Goal: Task Accomplishment & Management: Manage account settings

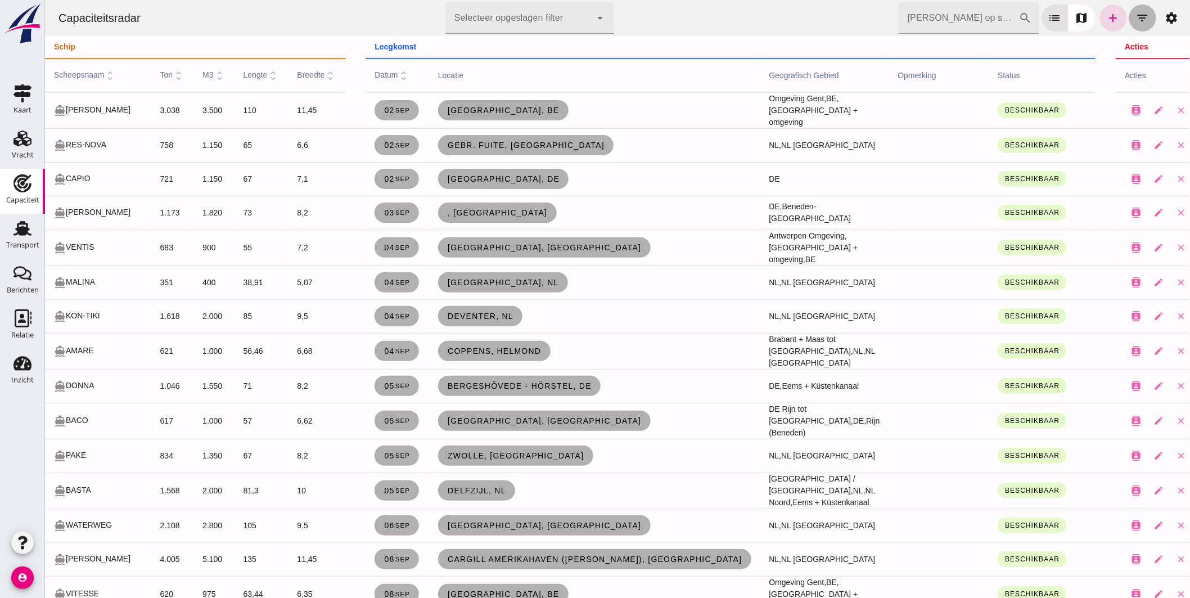
click at [1135, 14] on icon "filter_list" at bounding box center [1141, 17] width 13 height 13
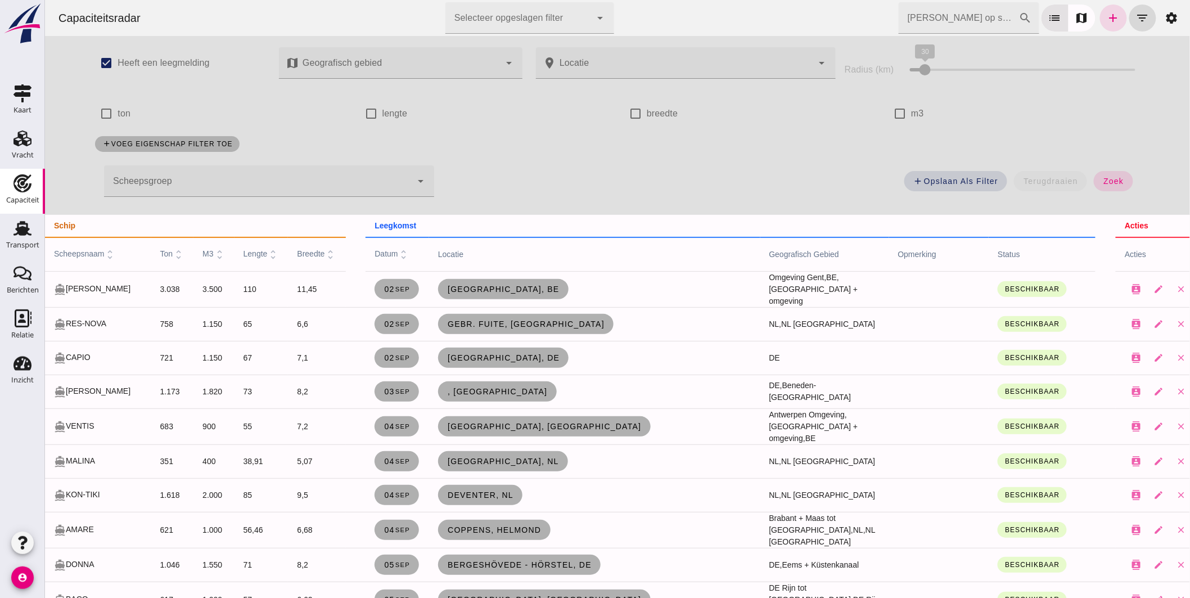
click at [239, 183] on div at bounding box center [257, 180] width 308 height 31
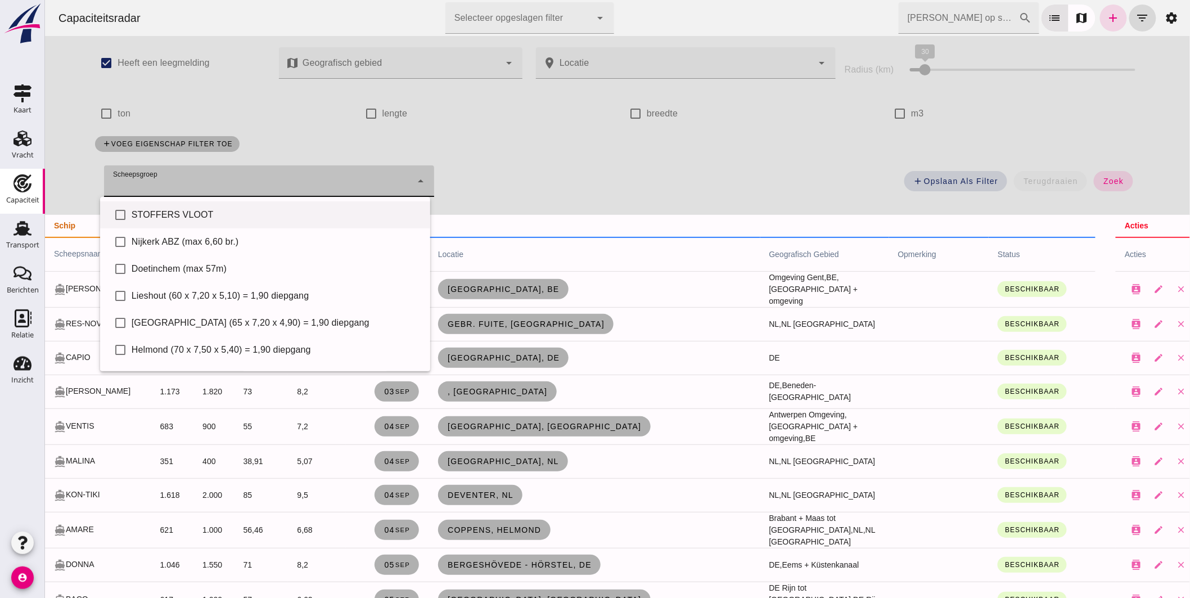
click at [225, 216] on div "STOFFERS VLOOT" at bounding box center [276, 214] width 290 height 13
type input "STOFFERS VLOOT"
checkbox input "true"
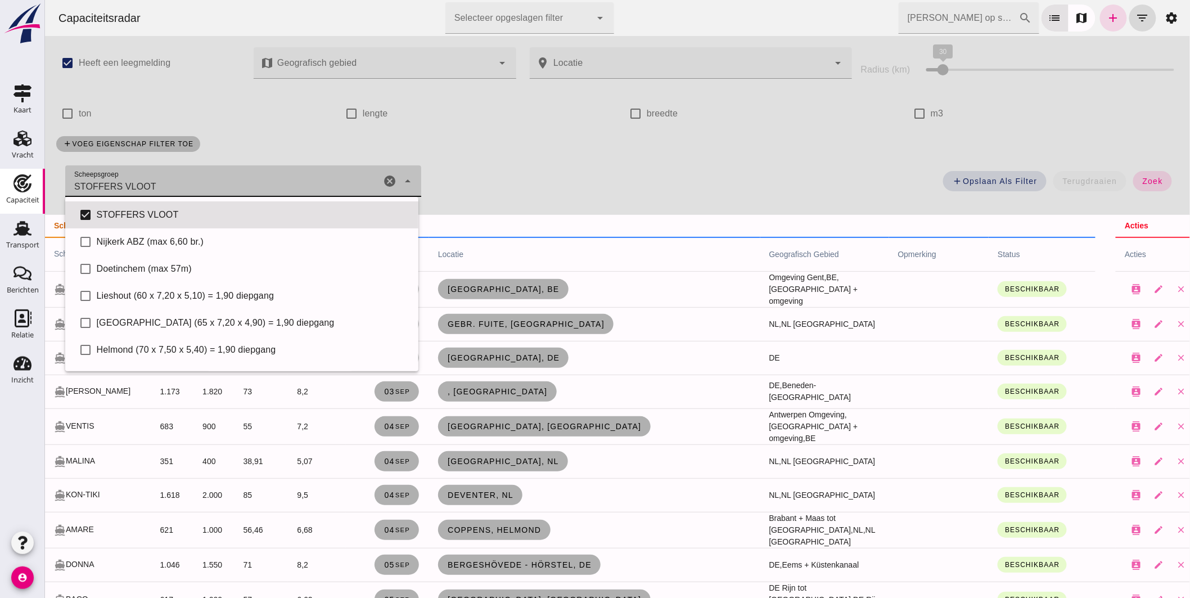
drag, startPoint x: 1132, startPoint y: 176, endPoint x: 643, endPoint y: 265, distance: 497.2
click at [1141, 177] on span "zoek" at bounding box center [1151, 181] width 21 height 9
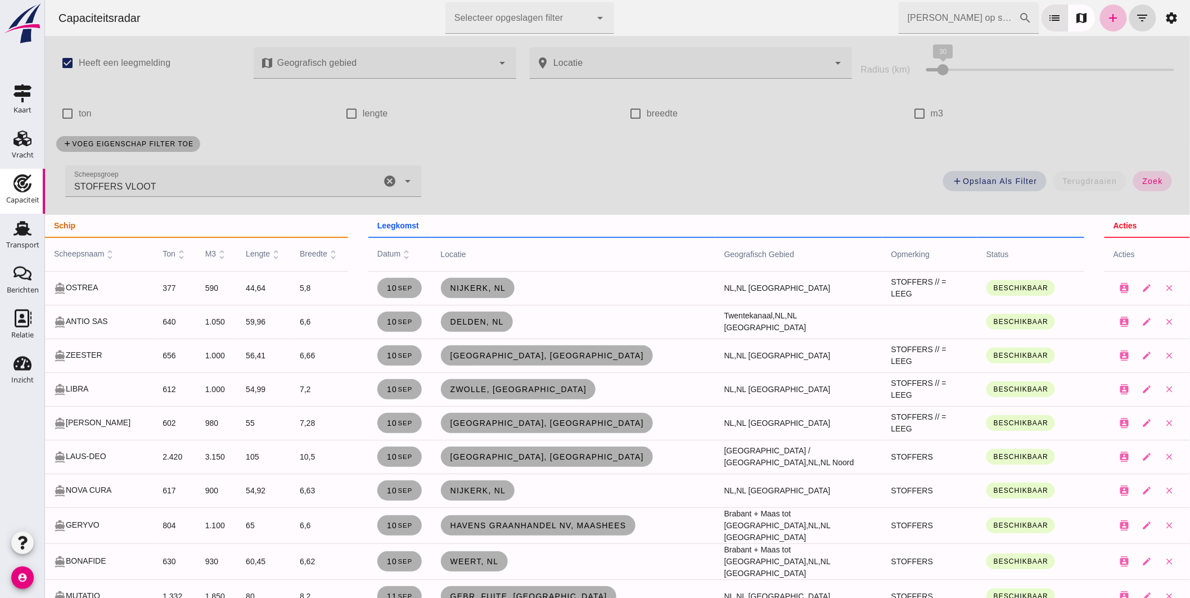
scroll to position [62, 0]
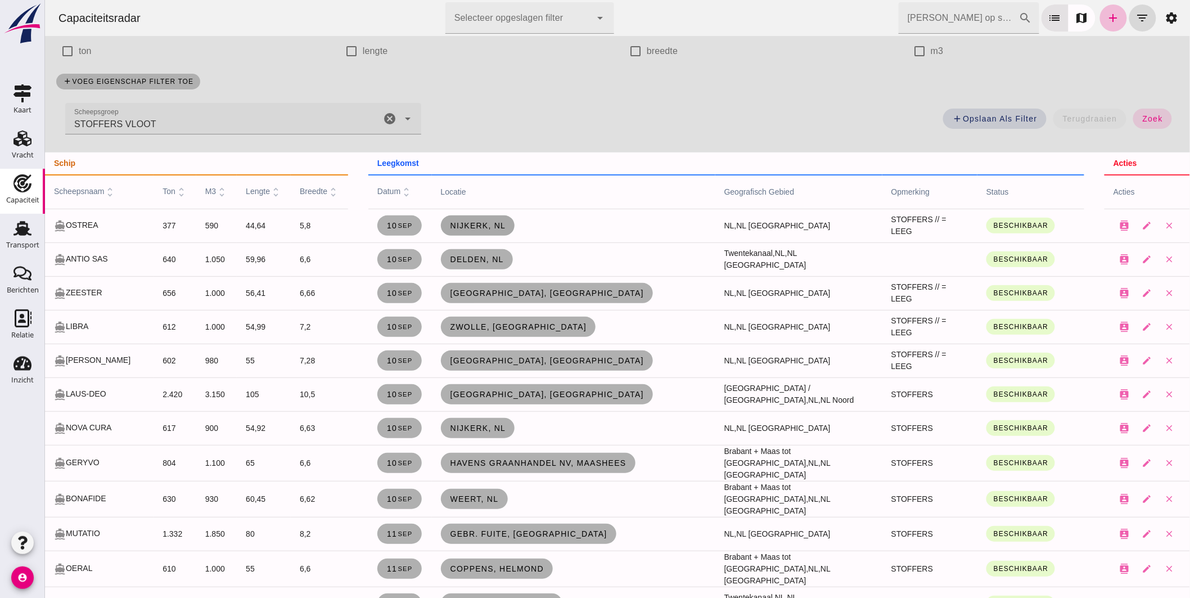
click at [476, 220] on link "Nijkerk, nl" at bounding box center [477, 225] width 74 height 20
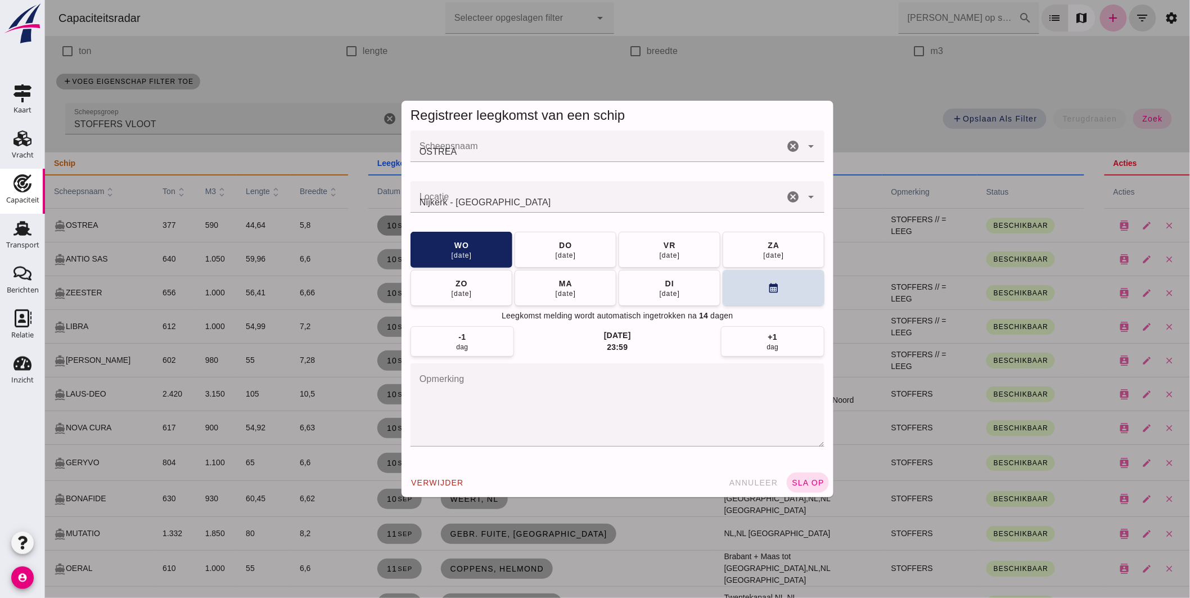
scroll to position [0, 0]
click at [538, 243] on button "do 11 sep" at bounding box center [565, 249] width 102 height 36
click at [805, 481] on span "sla op" at bounding box center [806, 482] width 33 height 9
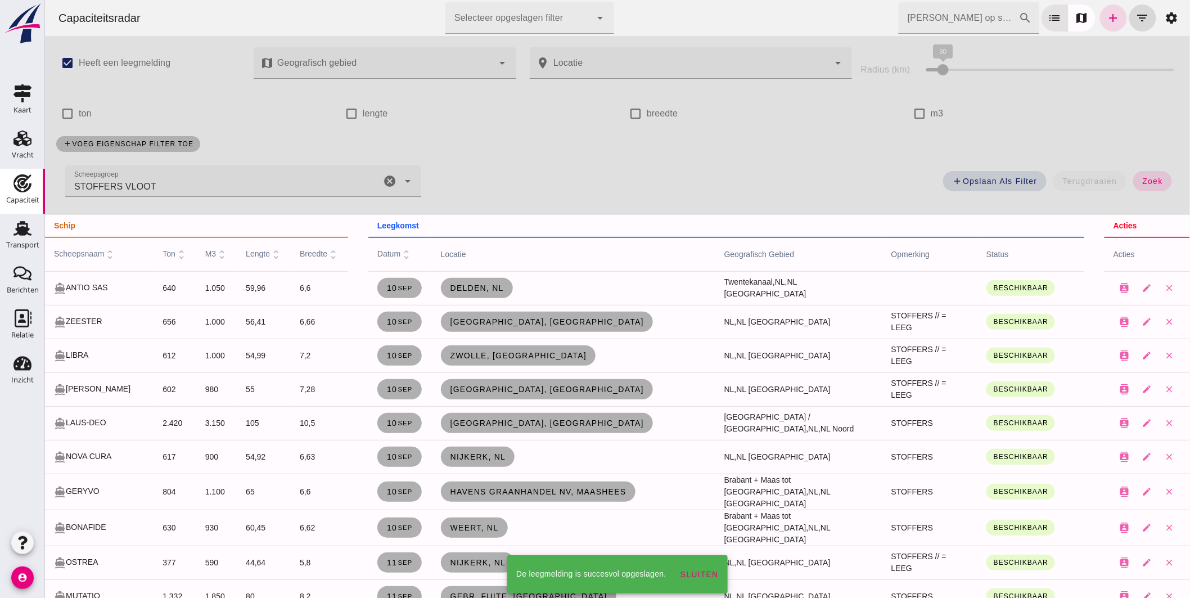
scroll to position [62, 0]
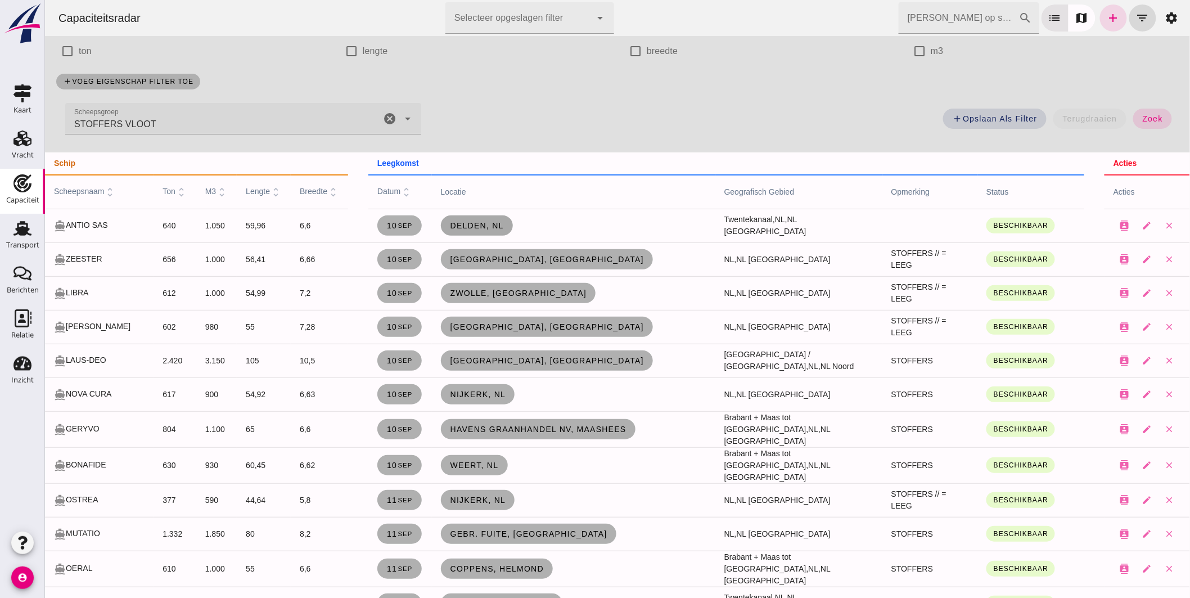
click at [472, 222] on span "Delden, nl" at bounding box center [476, 225] width 54 height 9
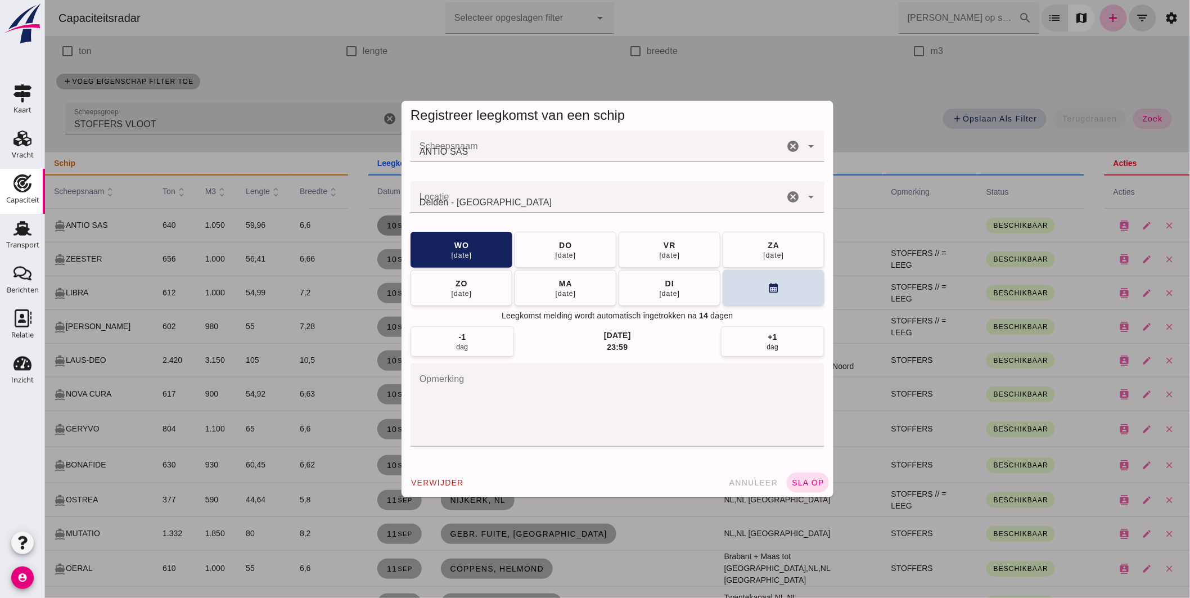
scroll to position [0, 0]
click at [575, 238] on button "do 11 sep" at bounding box center [565, 249] width 102 height 36
click at [809, 480] on span "sla op" at bounding box center [806, 482] width 33 height 9
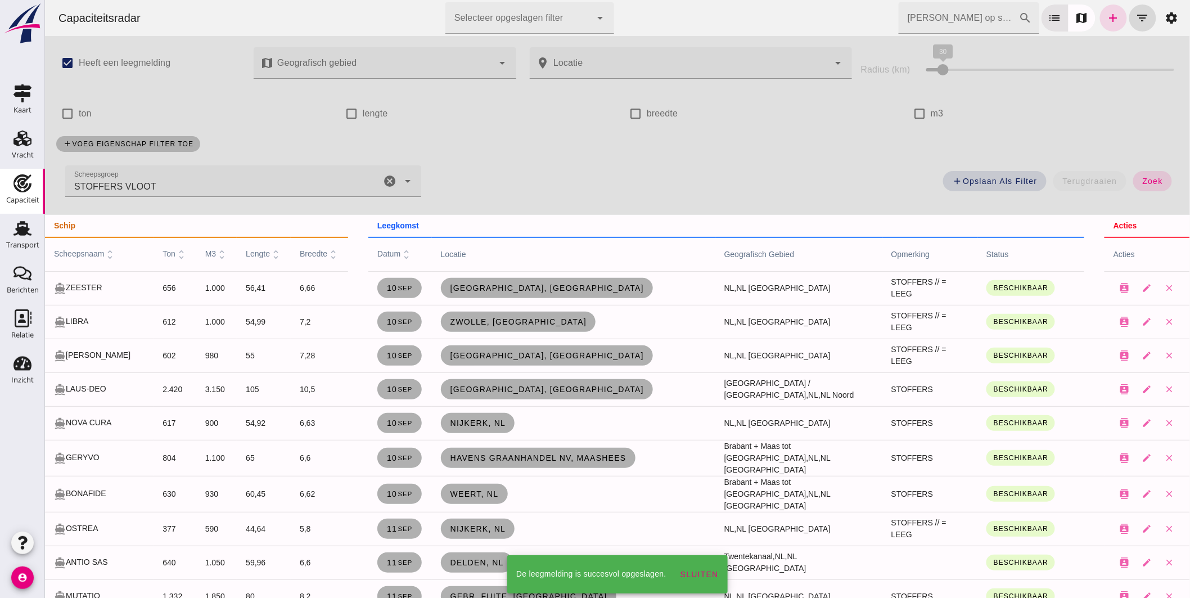
scroll to position [62, 0]
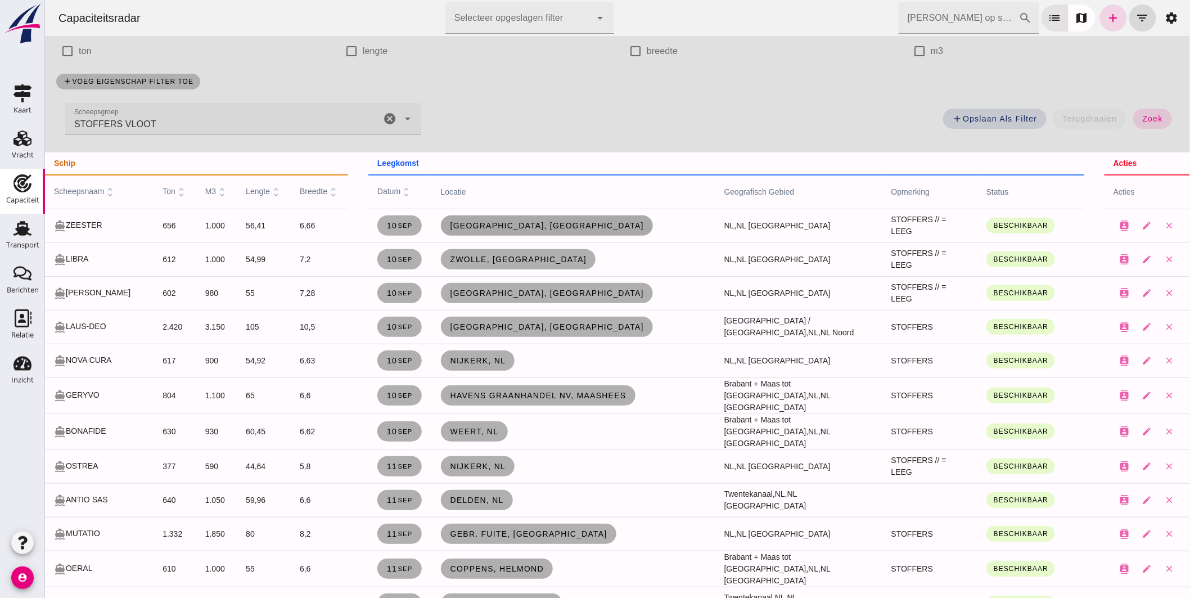
click at [449, 223] on span "[GEOGRAPHIC_DATA], [GEOGRAPHIC_DATA]" at bounding box center [546, 225] width 195 height 9
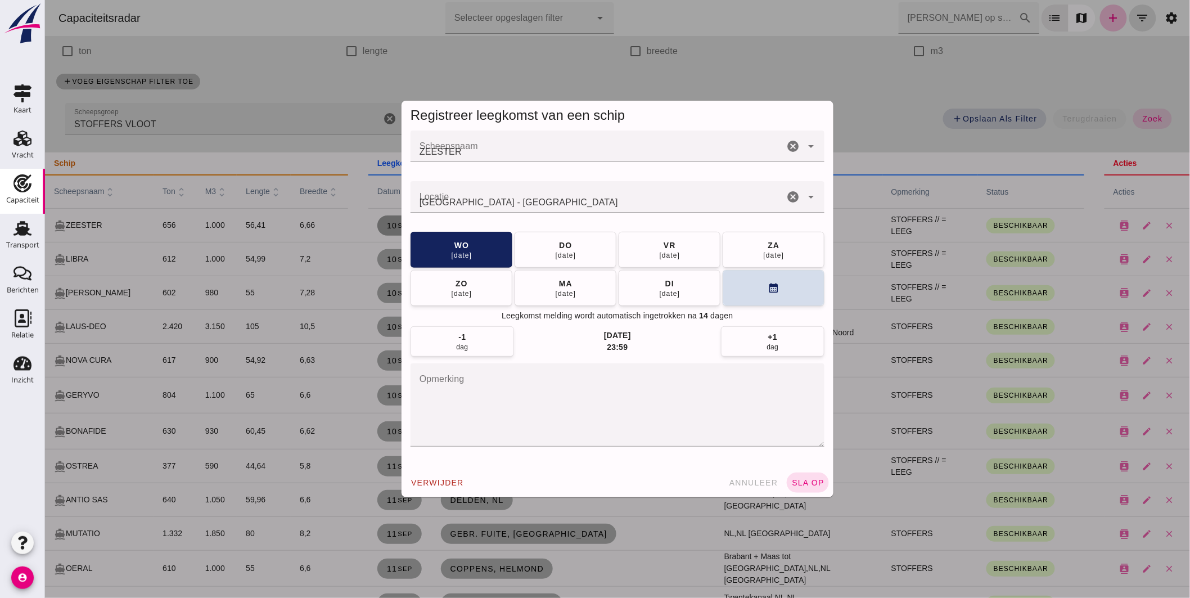
scroll to position [0, 0]
click at [558, 243] on div "do" at bounding box center [564, 244] width 13 height 11
click at [799, 478] on span "sla op" at bounding box center [806, 482] width 33 height 9
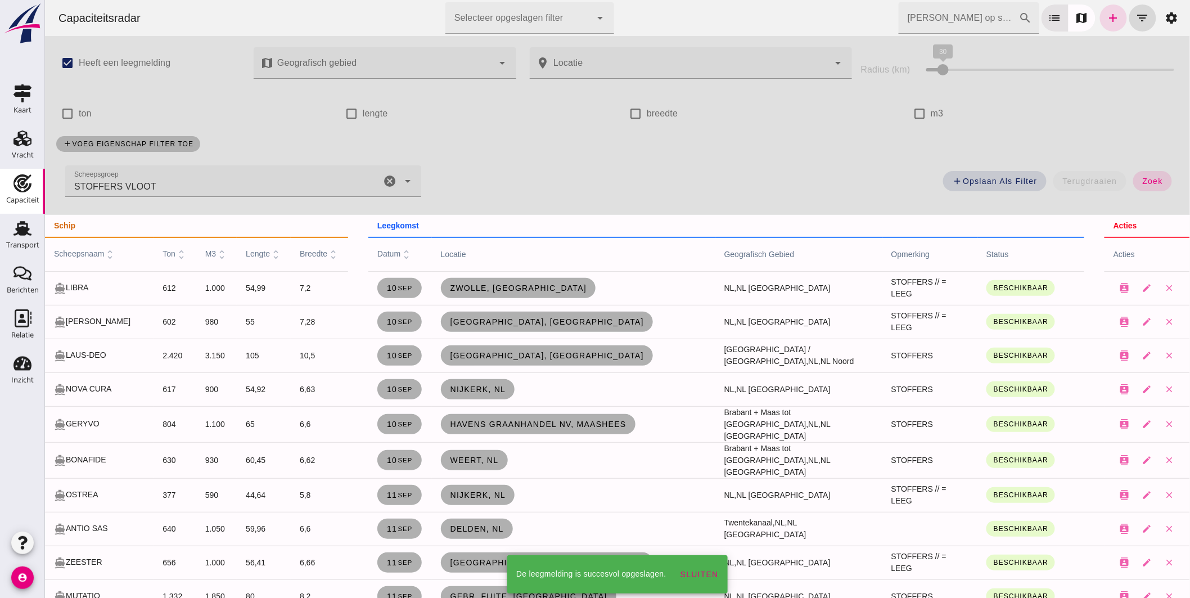
scroll to position [62, 0]
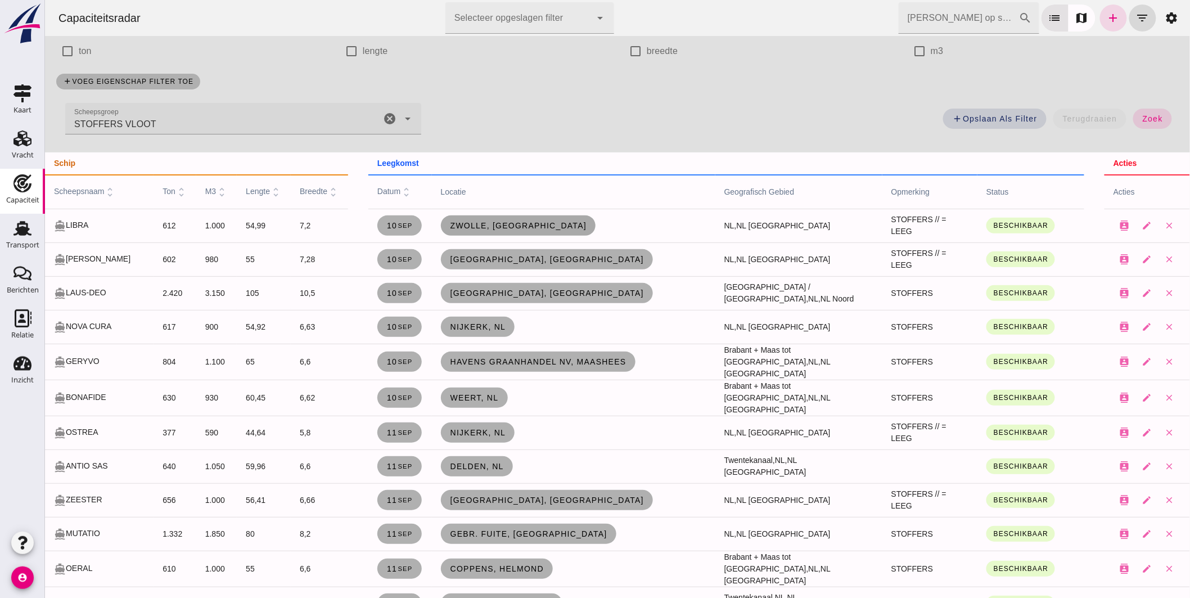
click at [449, 223] on span "Zwolle, [GEOGRAPHIC_DATA]" at bounding box center [517, 225] width 137 height 9
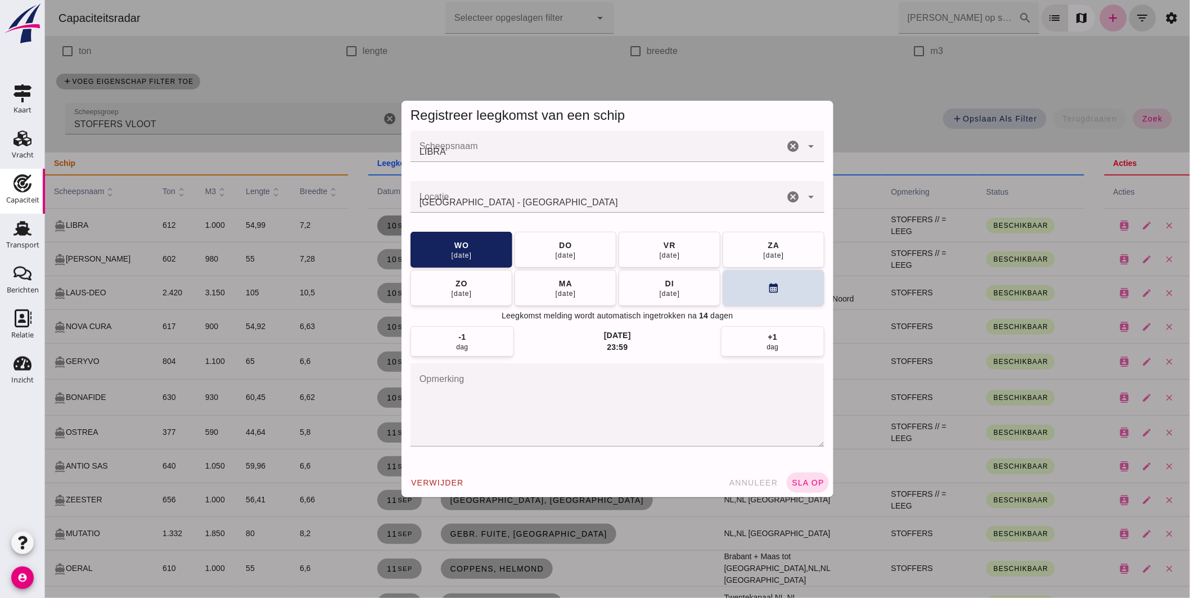
scroll to position [0, 0]
click at [540, 250] on button "do 11 sep" at bounding box center [565, 249] width 102 height 36
click at [807, 482] on span "sla op" at bounding box center [806, 482] width 33 height 9
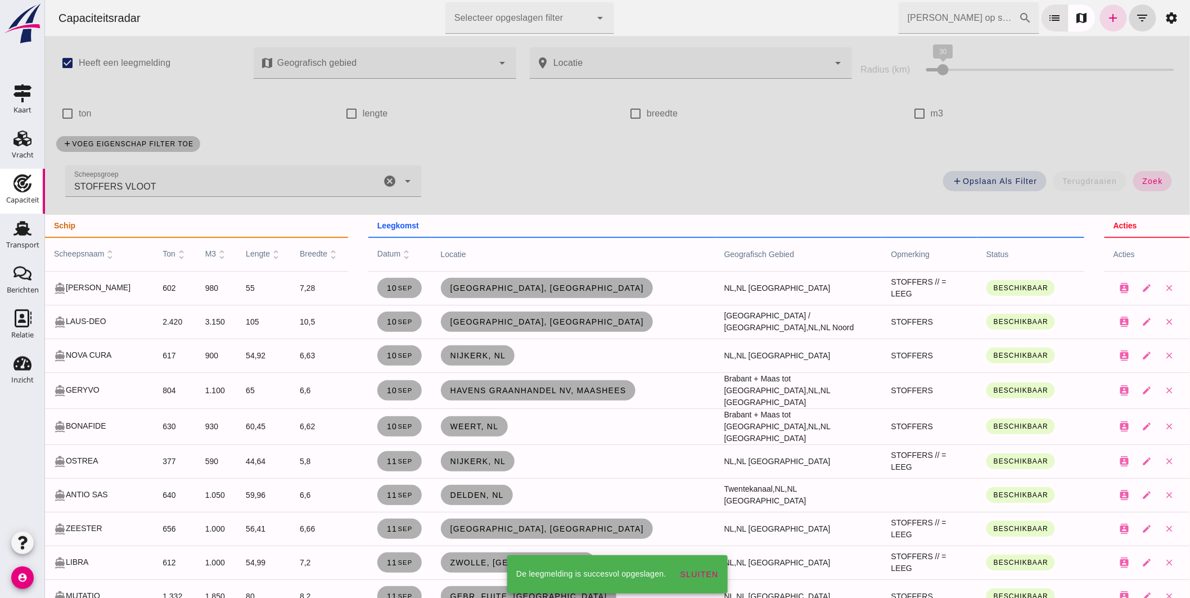
scroll to position [62, 0]
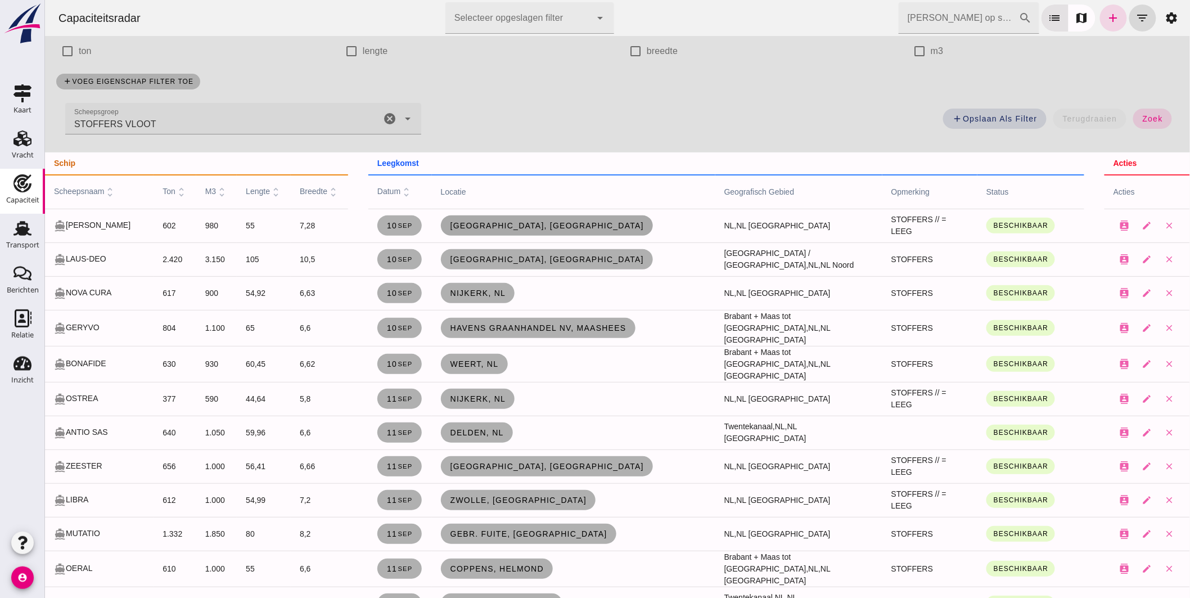
click at [459, 226] on span "[GEOGRAPHIC_DATA], [GEOGRAPHIC_DATA]" at bounding box center [546, 225] width 195 height 9
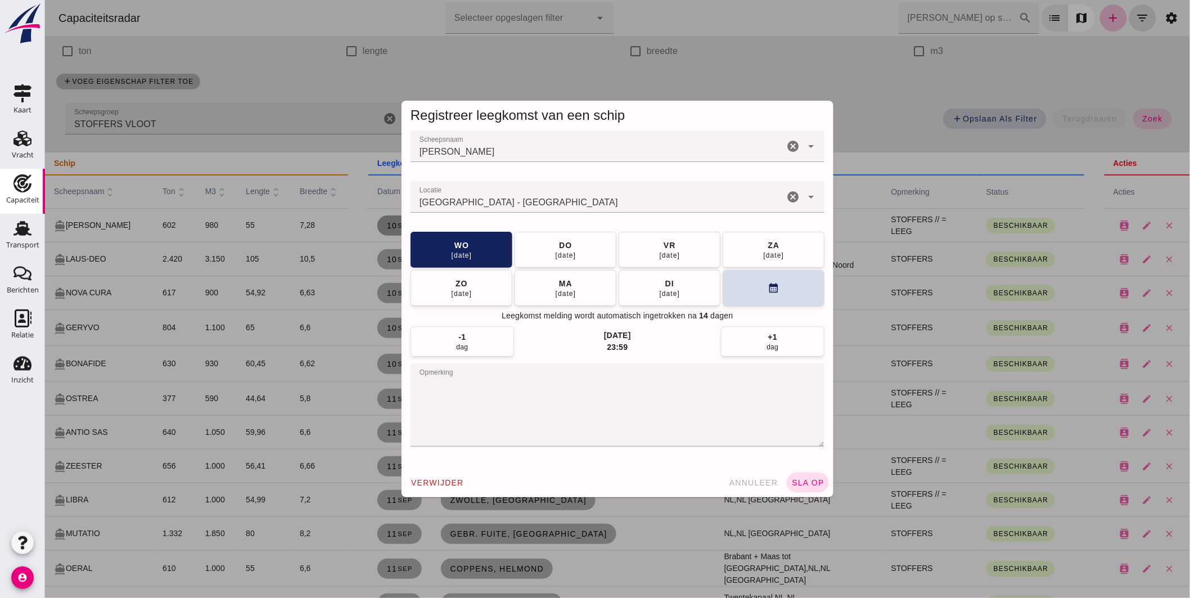
scroll to position [0, 0]
click at [562, 236] on button "do 11 sep" at bounding box center [565, 249] width 102 height 36
click at [805, 480] on span "sla op" at bounding box center [806, 482] width 33 height 9
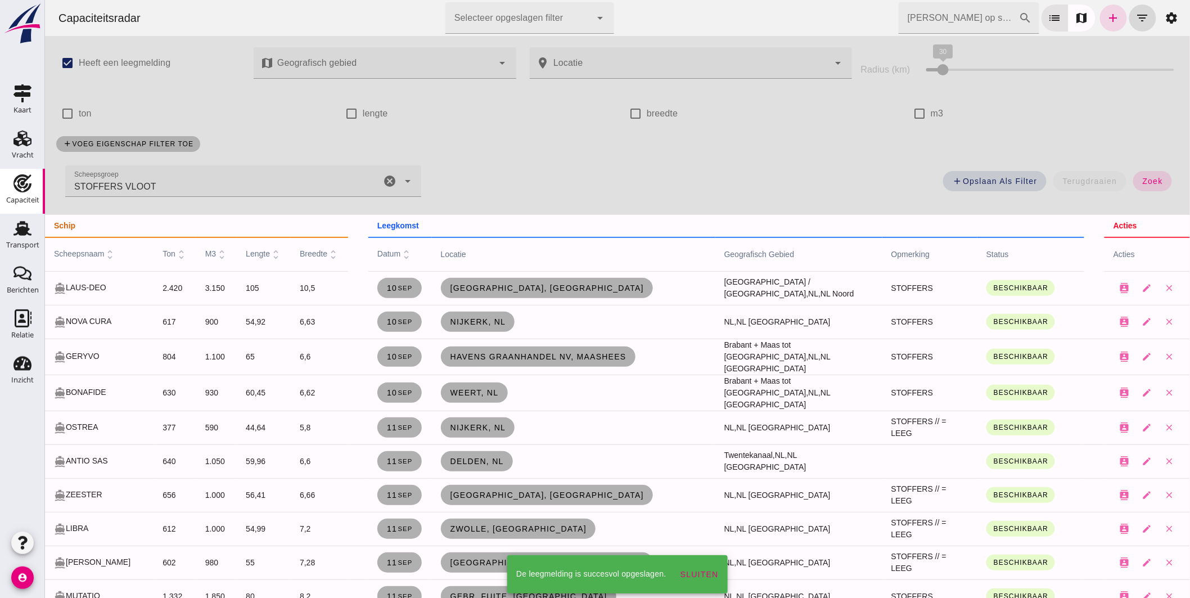
scroll to position [62, 0]
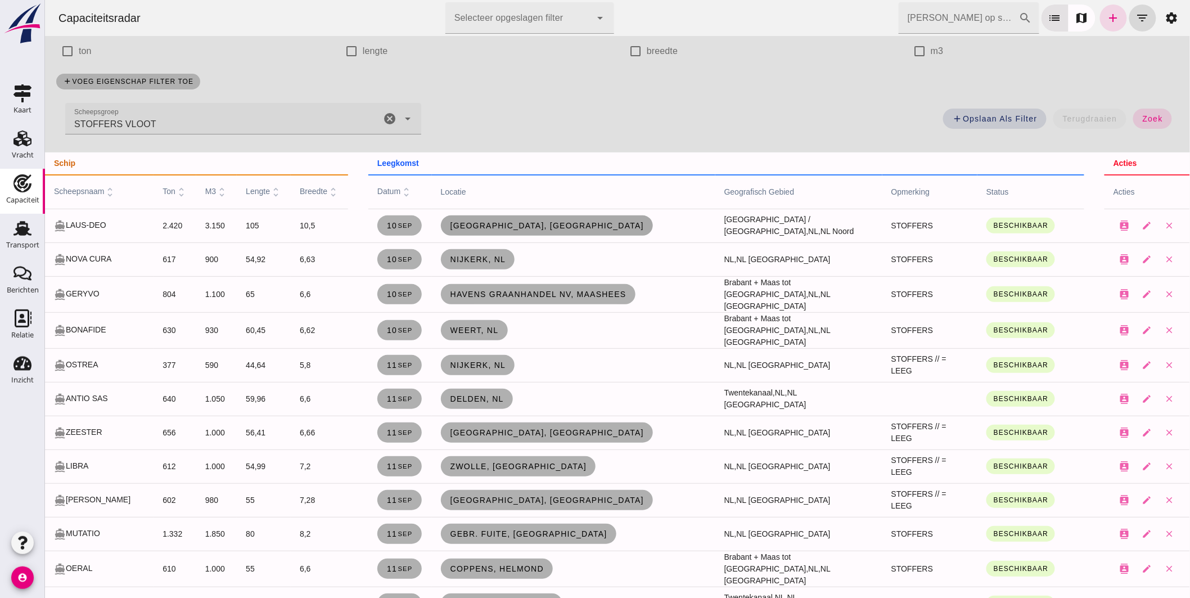
click at [475, 226] on span "[GEOGRAPHIC_DATA], [GEOGRAPHIC_DATA]" at bounding box center [546, 225] width 195 height 9
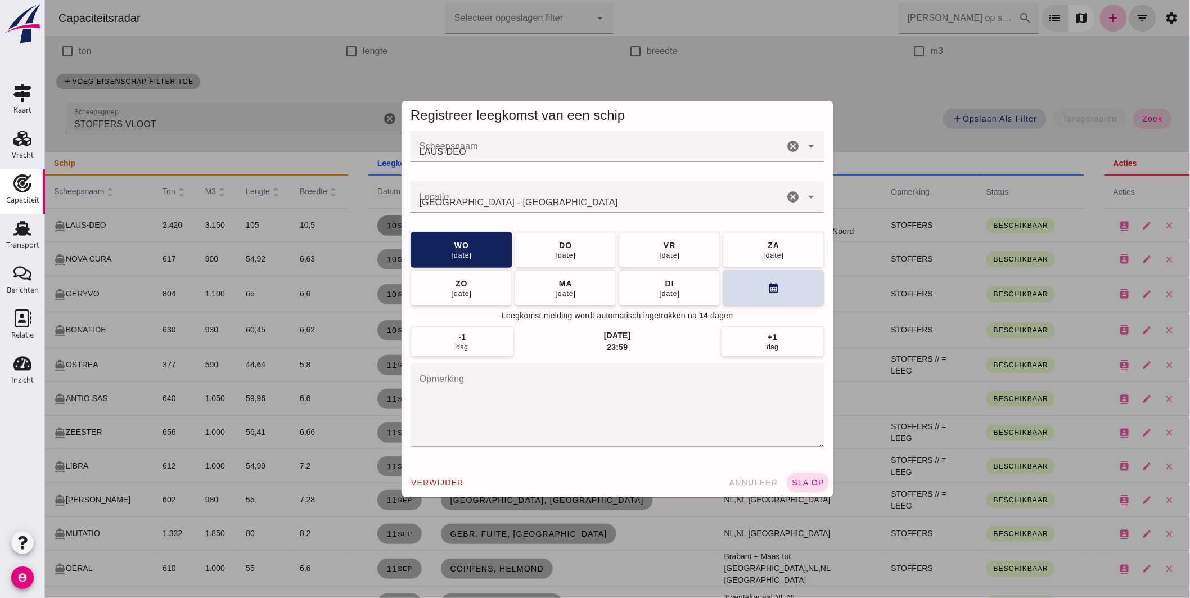
scroll to position [0, 0]
click at [738, 293] on button "calendar_month" at bounding box center [773, 287] width 102 height 36
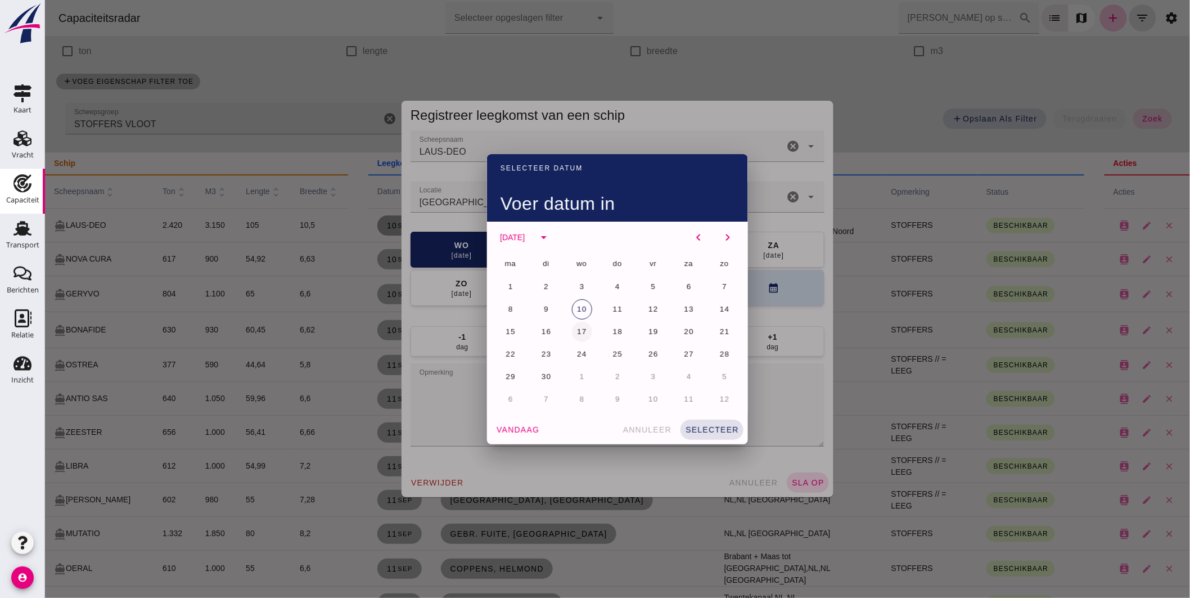
click at [572, 323] on button "17" at bounding box center [581, 332] width 20 height 20
click at [716, 429] on span "selecteer" at bounding box center [711, 429] width 54 height 9
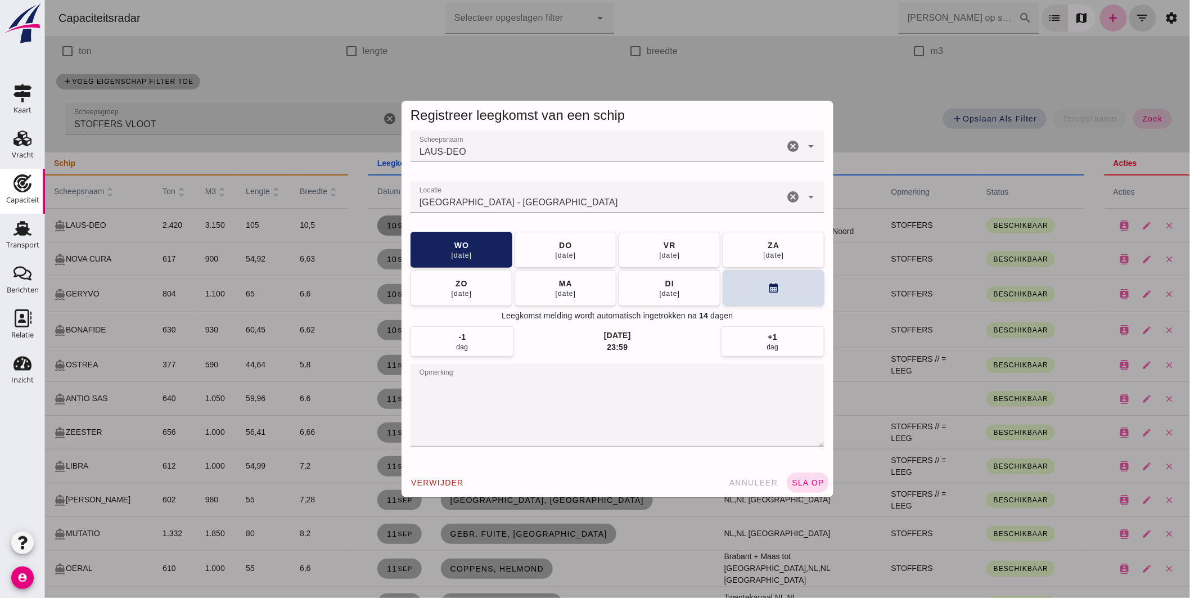
click at [799, 477] on button "sla op" at bounding box center [807, 482] width 42 height 20
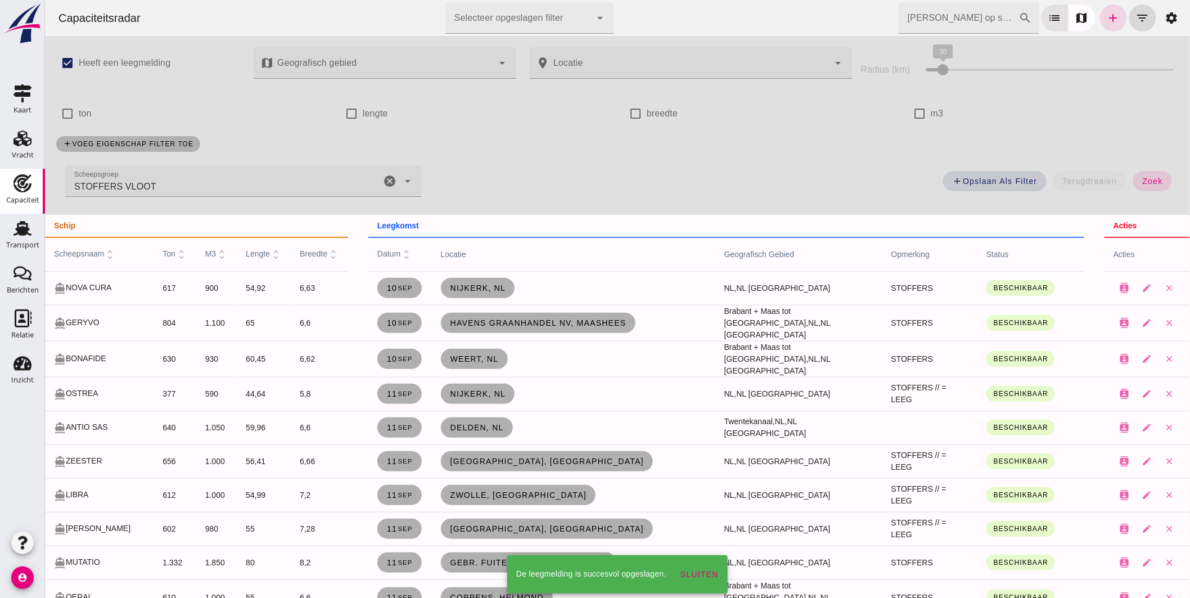
scroll to position [62, 0]
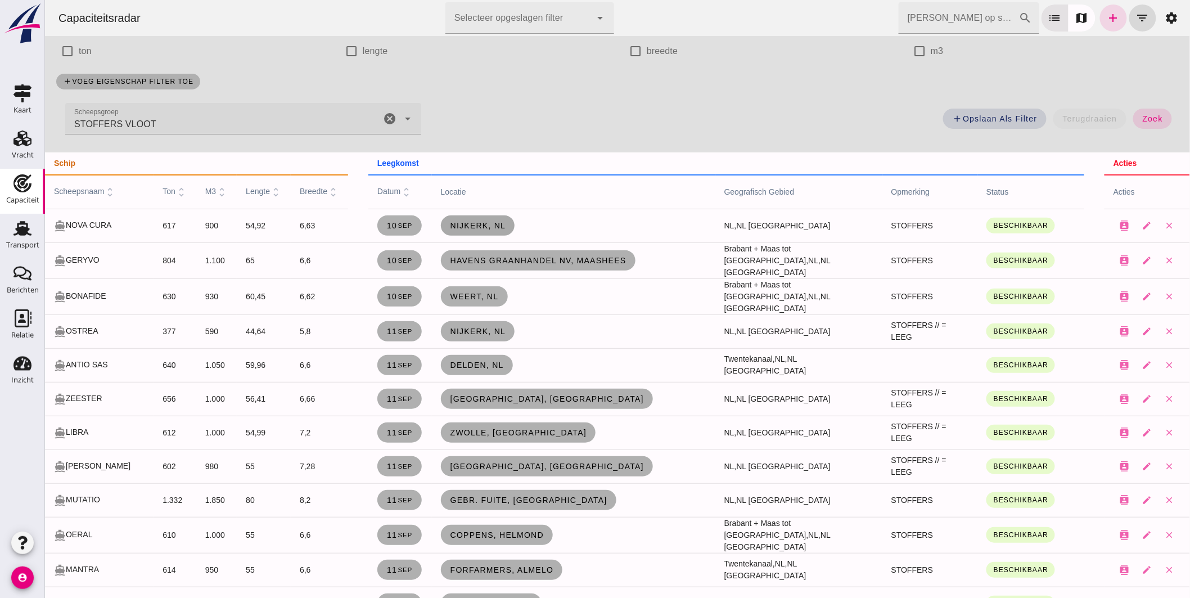
click at [465, 226] on span "Nijkerk, nl" at bounding box center [477, 225] width 56 height 9
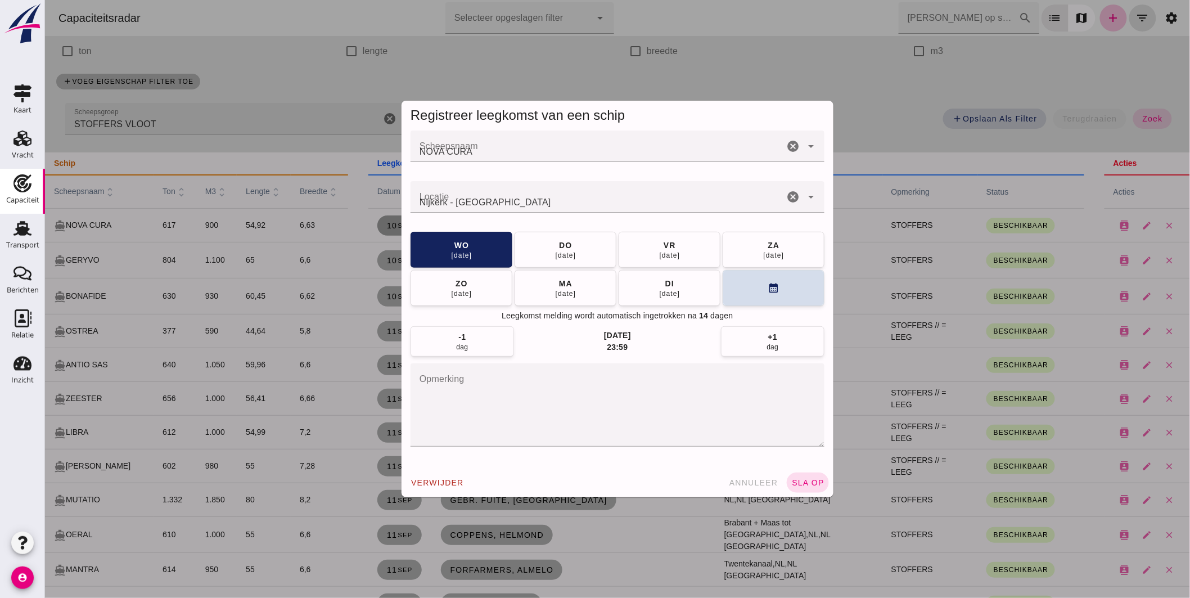
scroll to position [0, 0]
click at [754, 280] on button "calendar_month" at bounding box center [773, 287] width 102 height 36
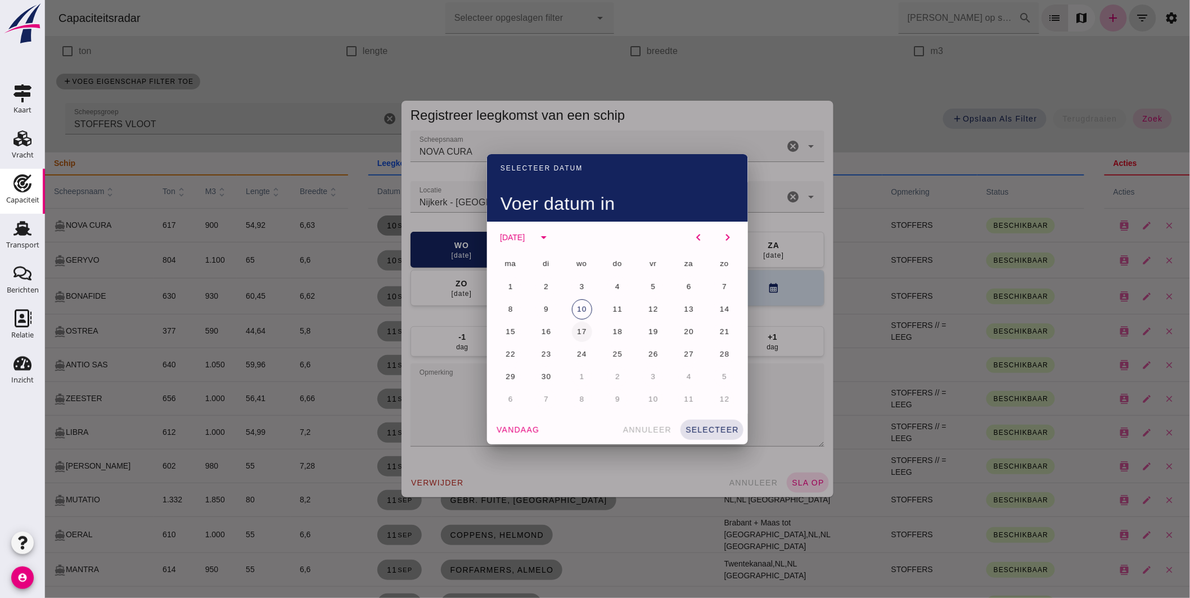
click at [576, 331] on span "17" at bounding box center [581, 331] width 11 height 8
click at [688, 425] on span "selecteer" at bounding box center [711, 429] width 54 height 9
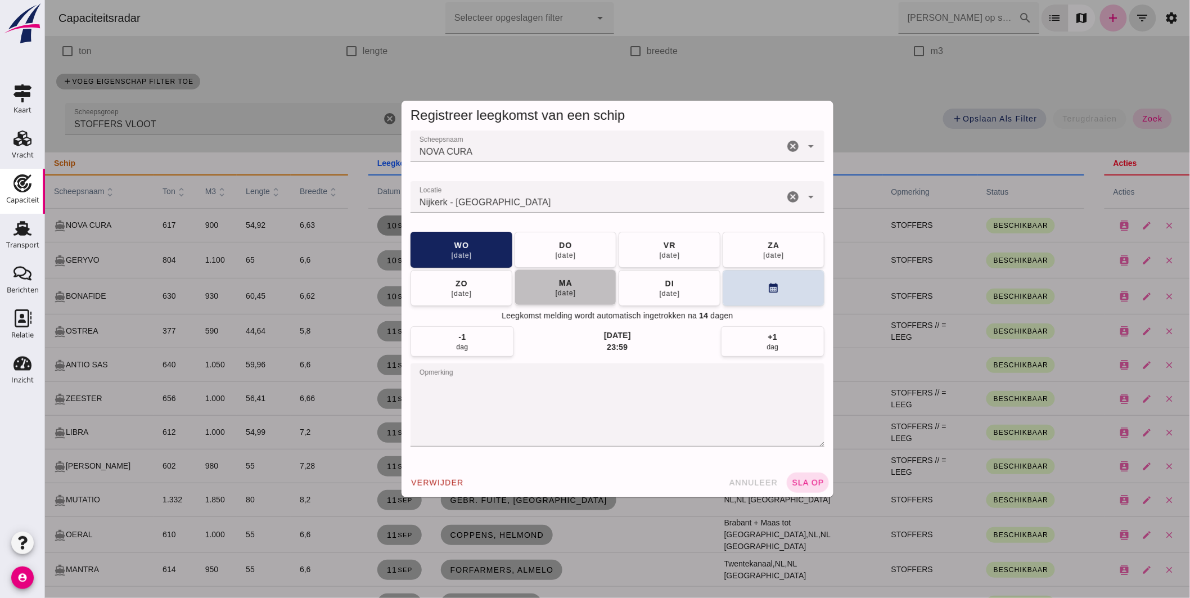
click at [577, 290] on button "ma 22 sep" at bounding box center [565, 287] width 102 height 36
click at [498, 380] on textarea "opmerking" at bounding box center [617, 404] width 414 height 83
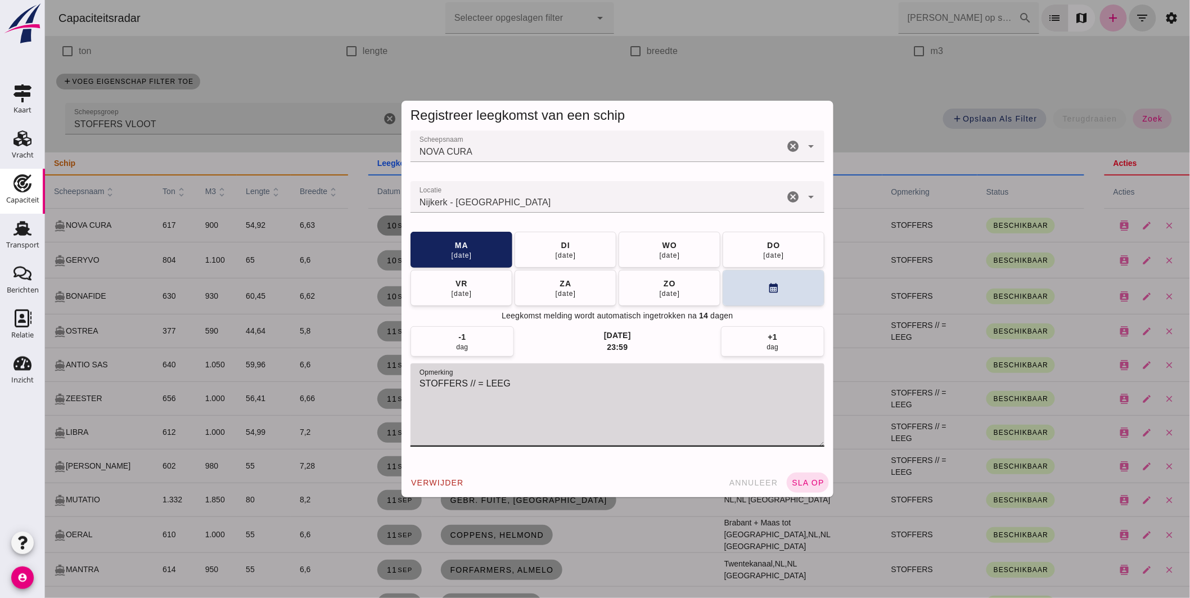
type textarea "STOFFERS // = LEEG"
click at [496, 203] on input "Locatie" at bounding box center [596, 202] width 373 height 13
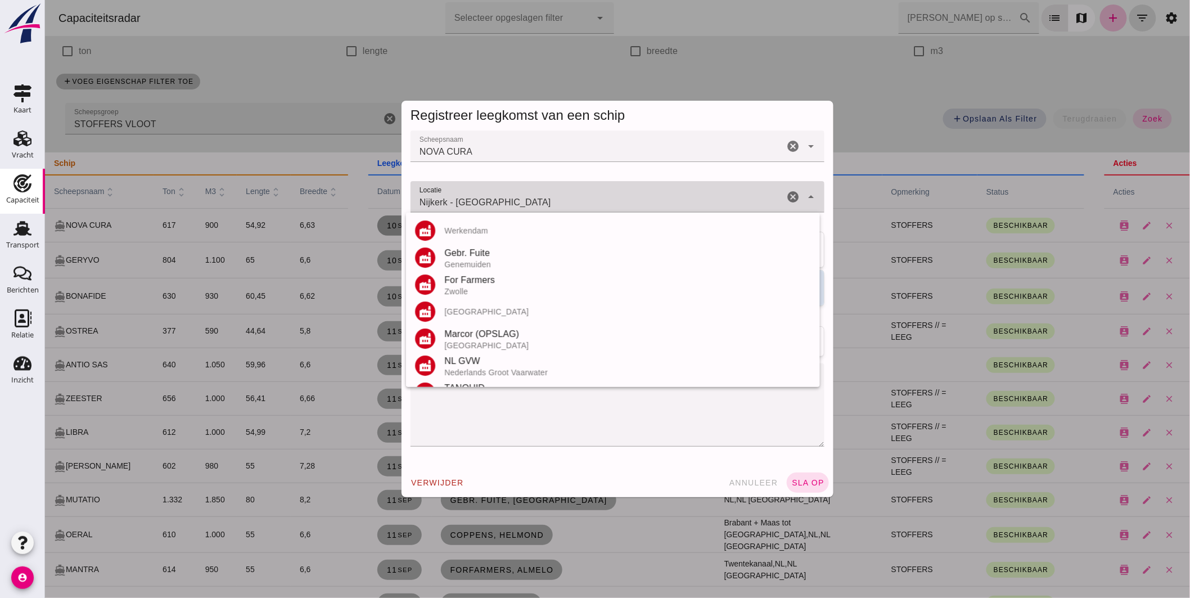
click at [496, 203] on input "Nijkerk - Gelderland" at bounding box center [596, 202] width 373 height 13
click at [496, 204] on input "Nijkerk - Gelderland" at bounding box center [596, 202] width 373 height 13
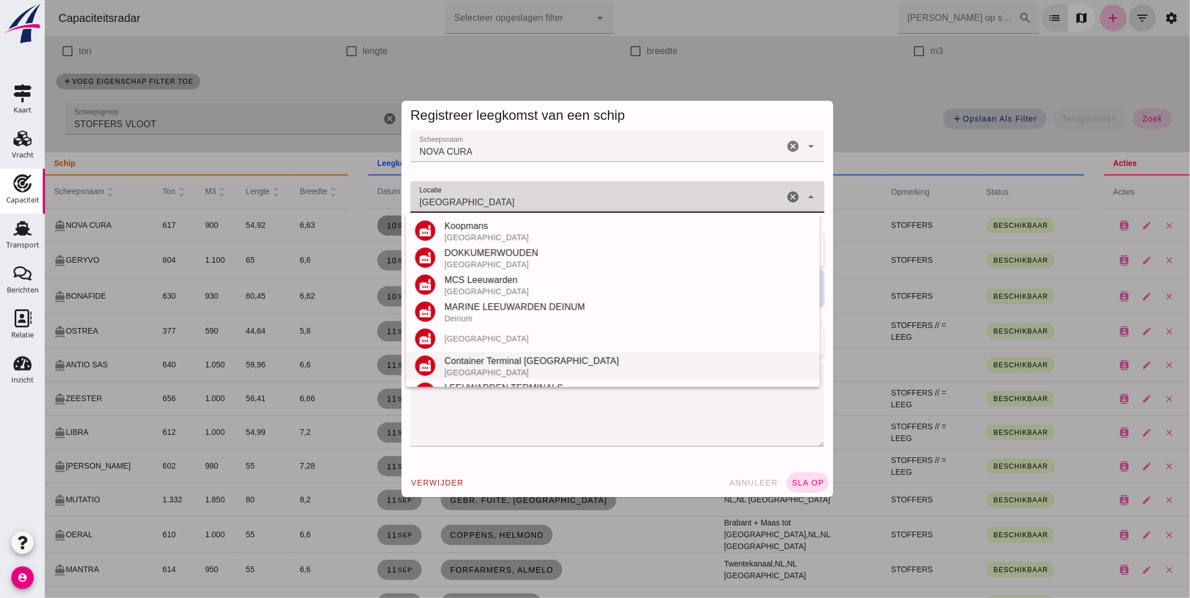
scroll to position [104, 0]
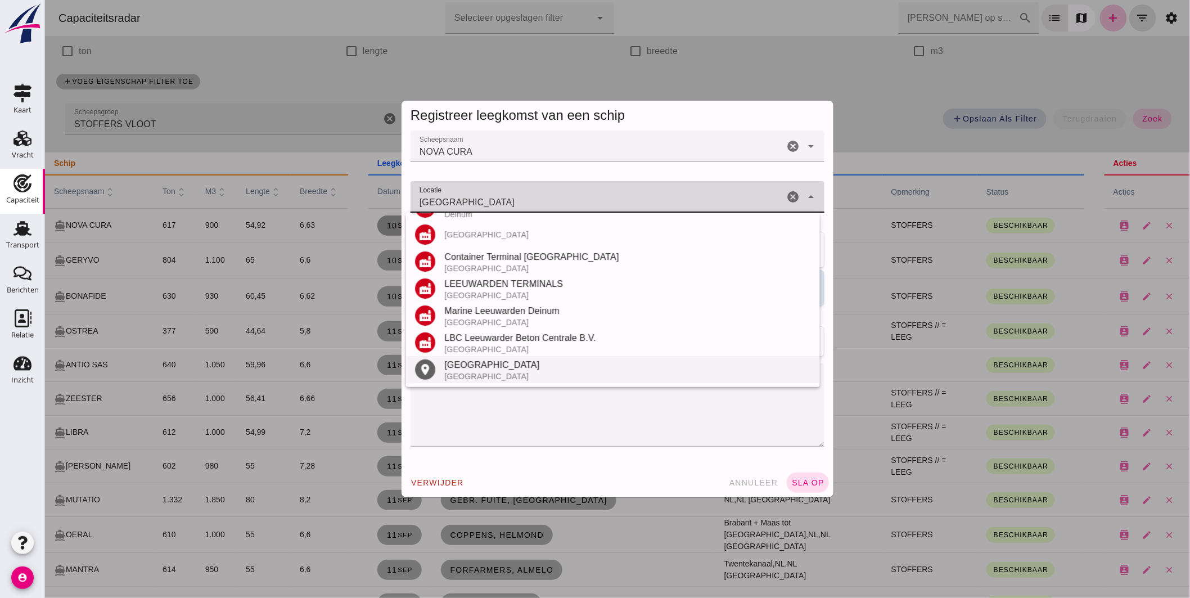
click at [491, 369] on div "Leeuwarden" at bounding box center [627, 364] width 367 height 13
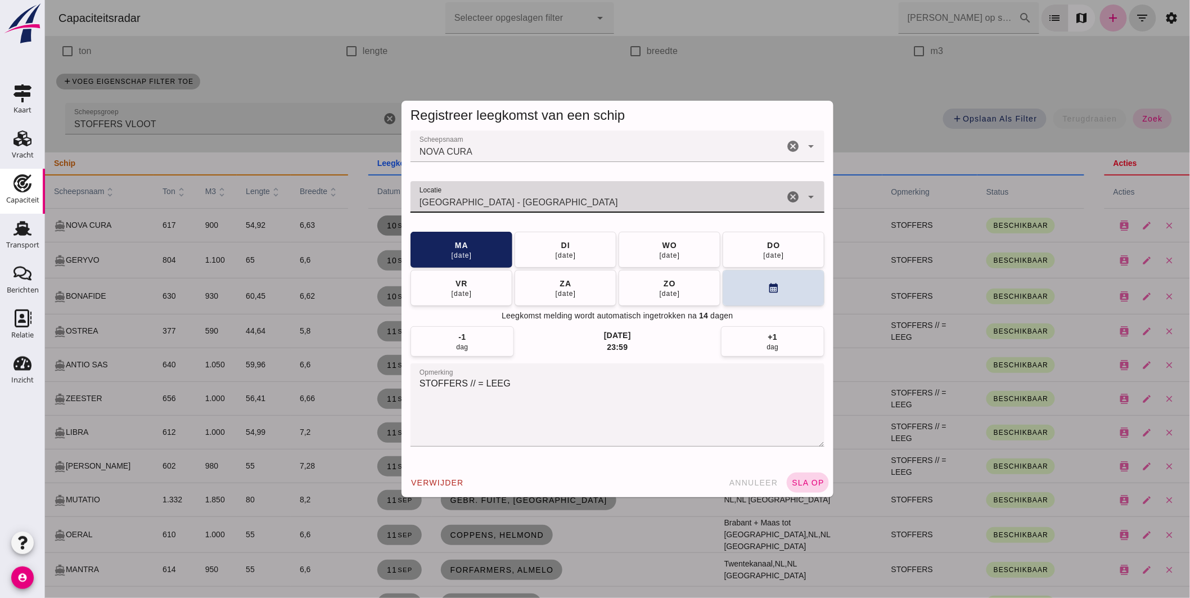
type input "Leeuwarden - Friesland"
click at [795, 478] on span "sla op" at bounding box center [806, 482] width 33 height 9
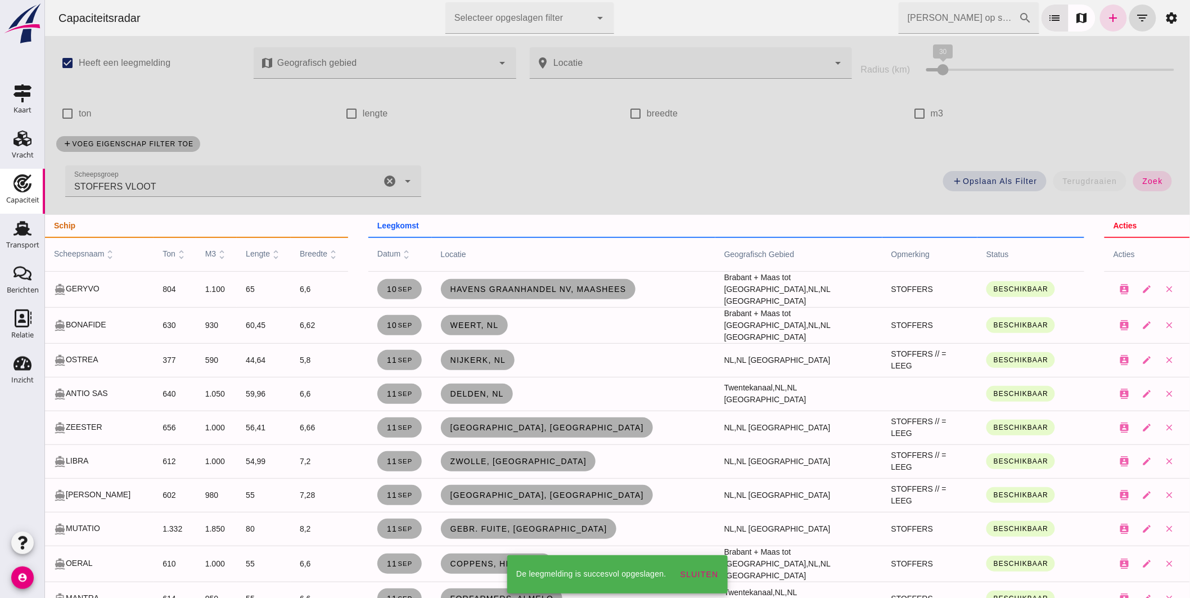
scroll to position [62, 0]
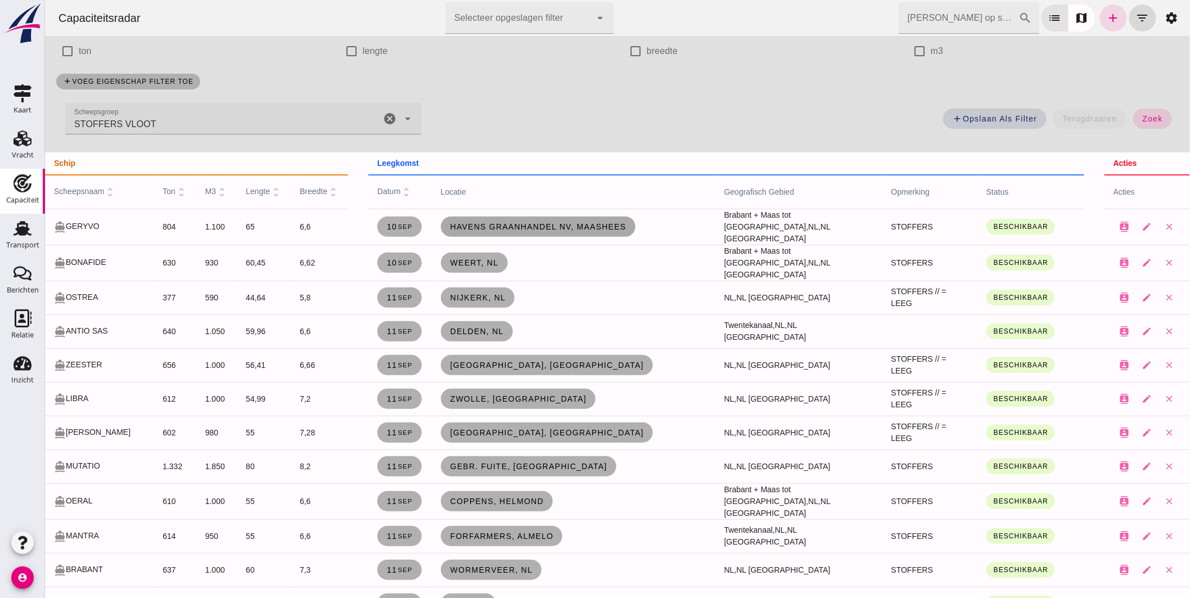
click at [498, 227] on span "Havens Graanhandel NV, Maashees" at bounding box center [537, 226] width 177 height 9
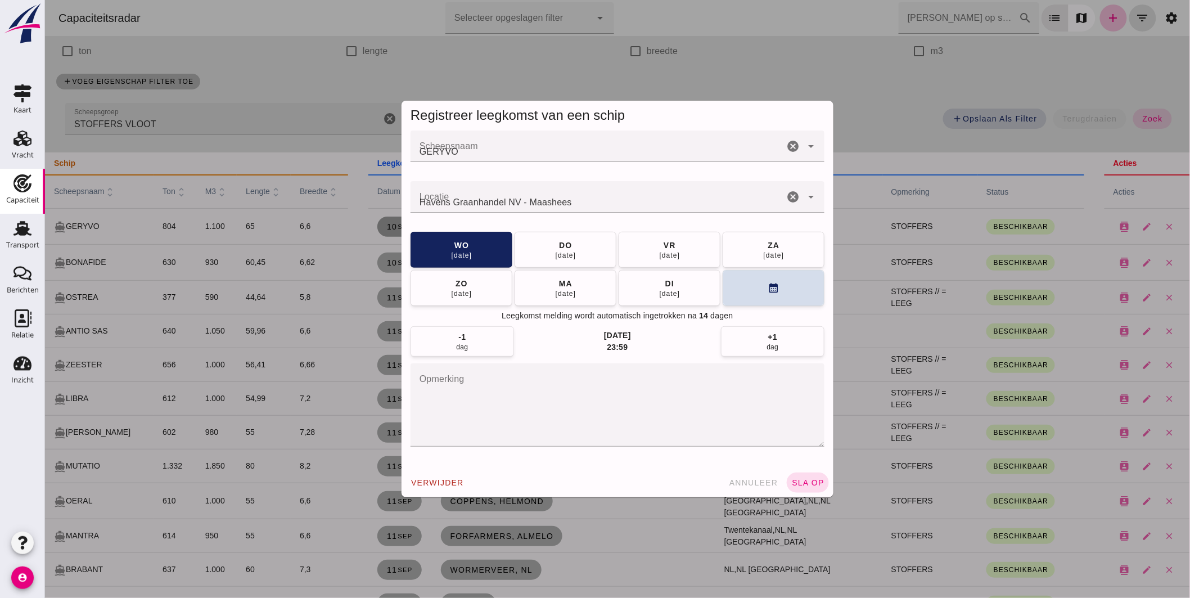
scroll to position [0, 0]
click at [541, 240] on button "do 11 sep" at bounding box center [565, 250] width 102 height 36
click at [806, 477] on button "sla op" at bounding box center [807, 482] width 42 height 20
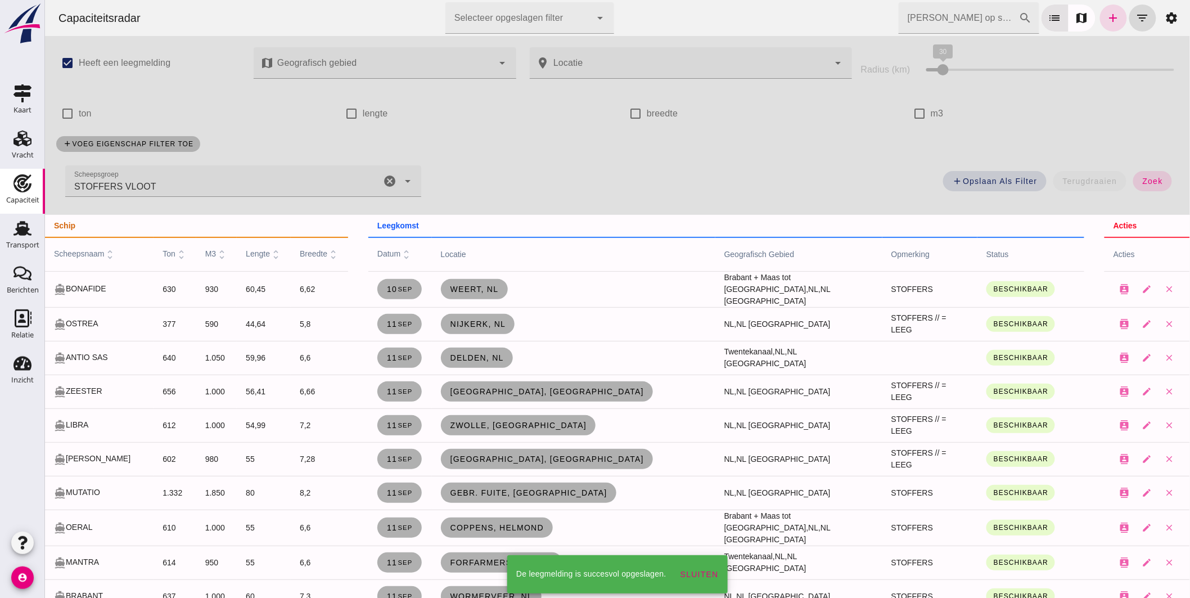
scroll to position [62, 0]
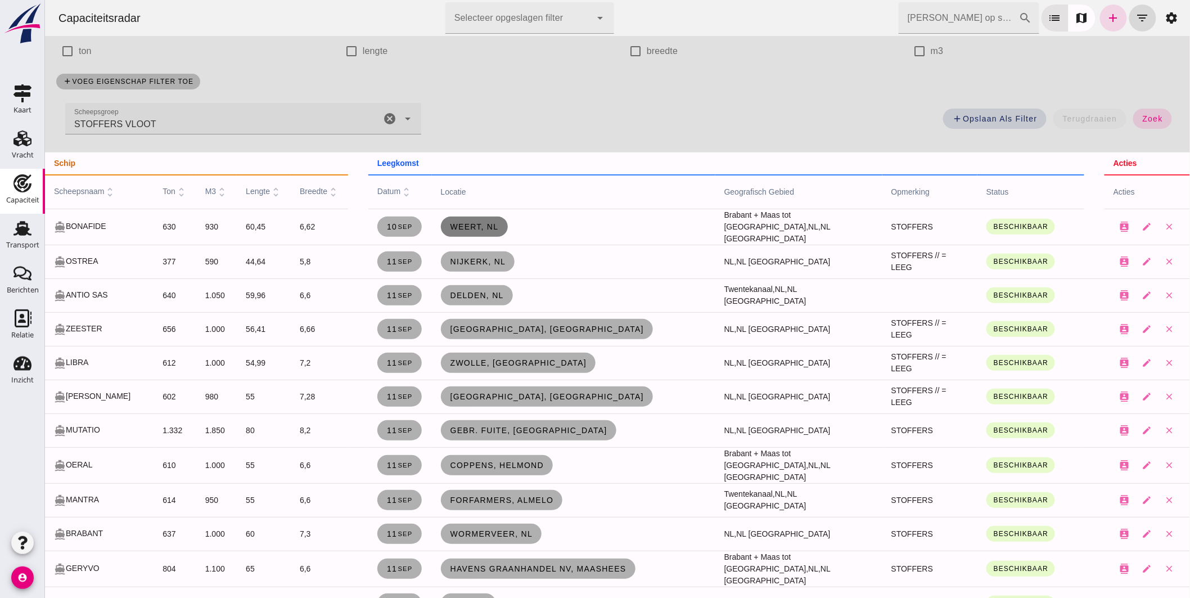
click at [456, 233] on link "Weert, nl" at bounding box center [473, 226] width 67 height 20
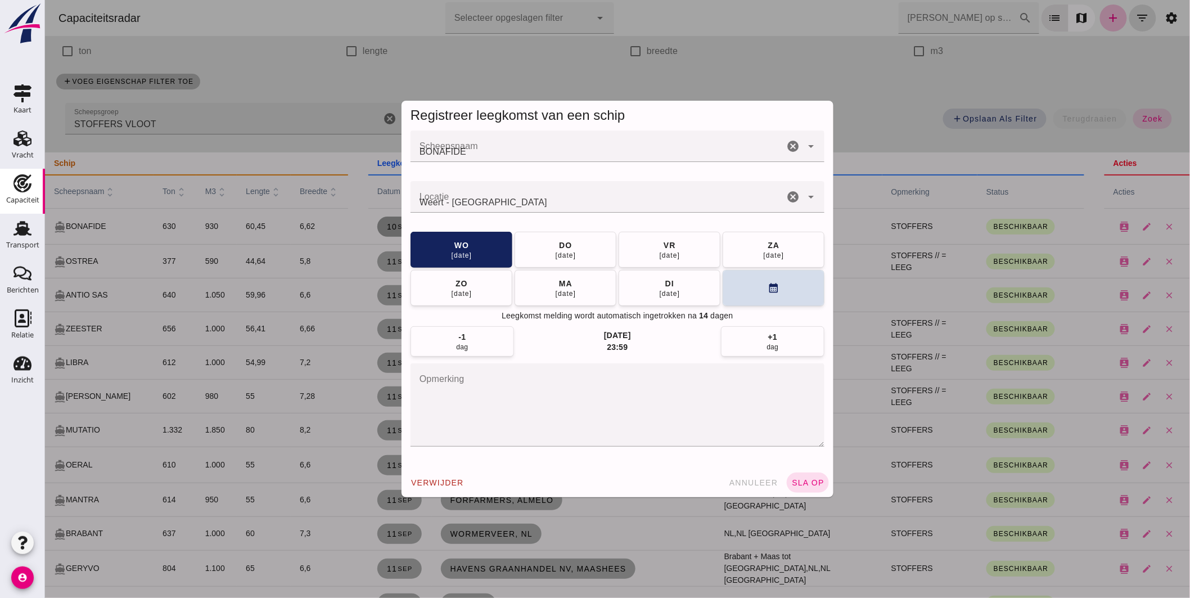
scroll to position [0, 0]
click at [576, 249] on button "do 11 sep" at bounding box center [565, 249] width 102 height 36
click at [799, 479] on button "sla op" at bounding box center [807, 482] width 42 height 20
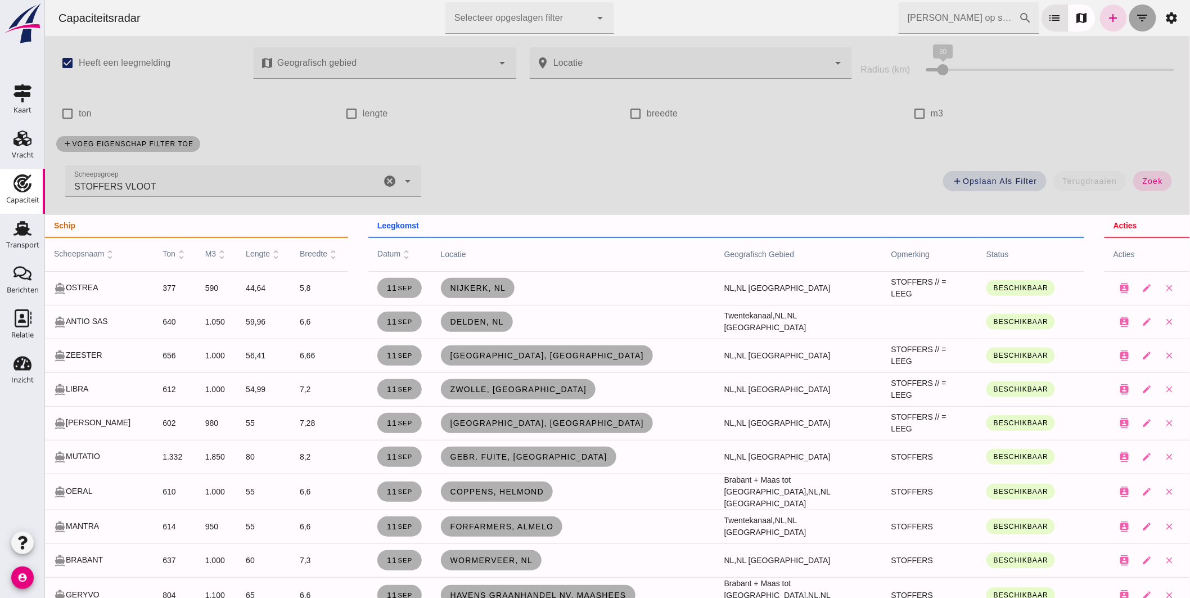
click at [1139, 12] on icon "filter_list" at bounding box center [1141, 17] width 13 height 13
